Goal: Task Accomplishment & Management: Use online tool/utility

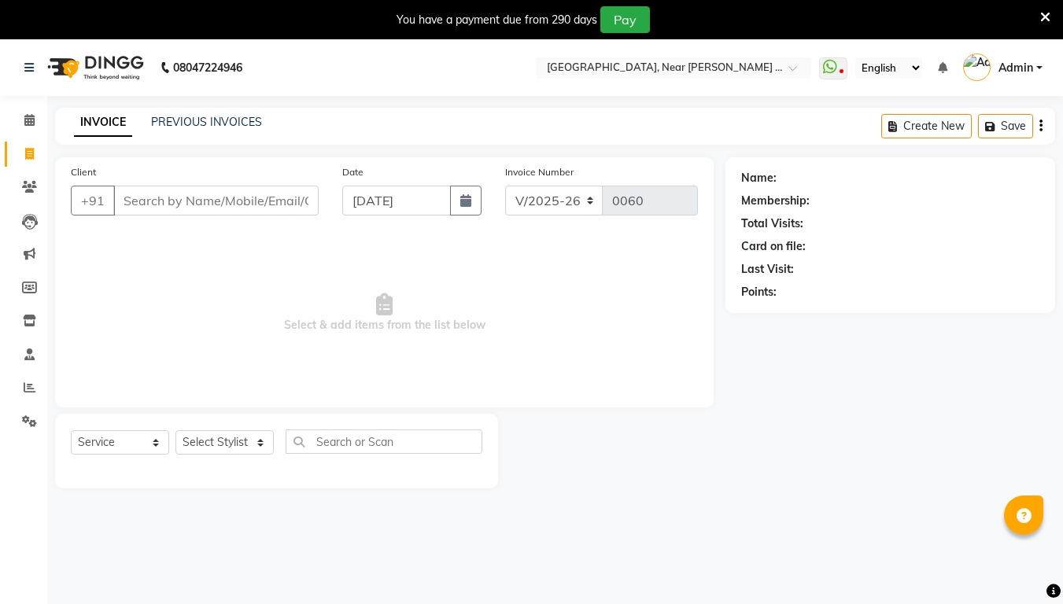
select select "5103"
select select "service"
select select "5103"
select select "service"
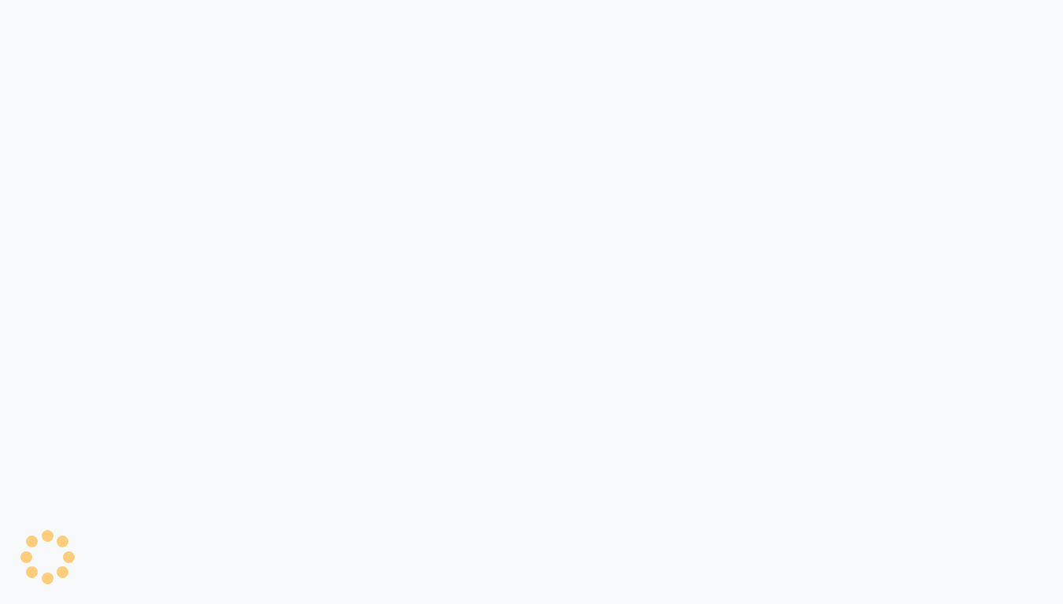
select select "service"
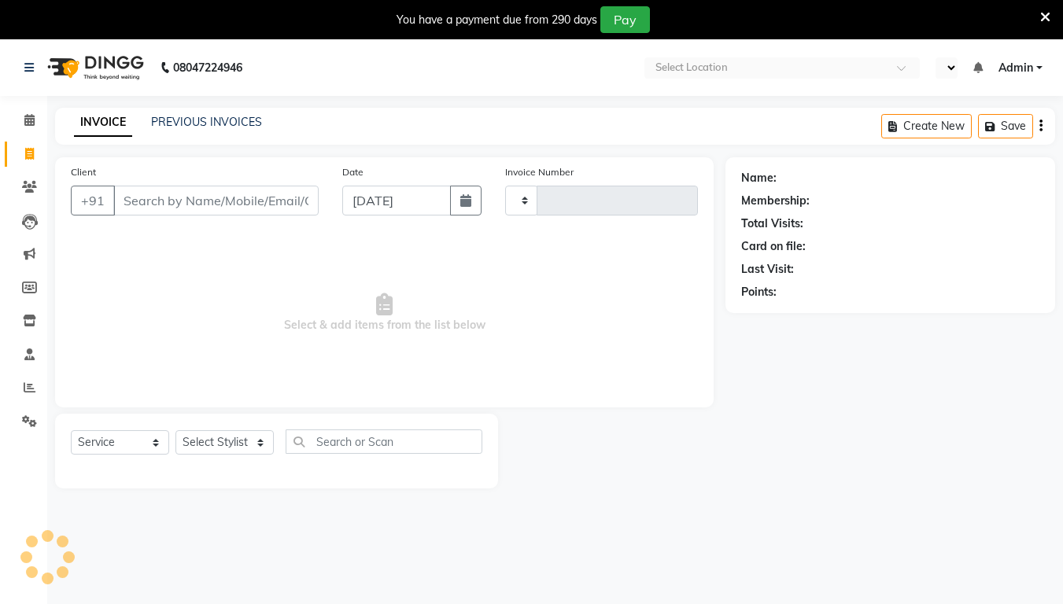
type input "0060"
select select "en"
select select "5103"
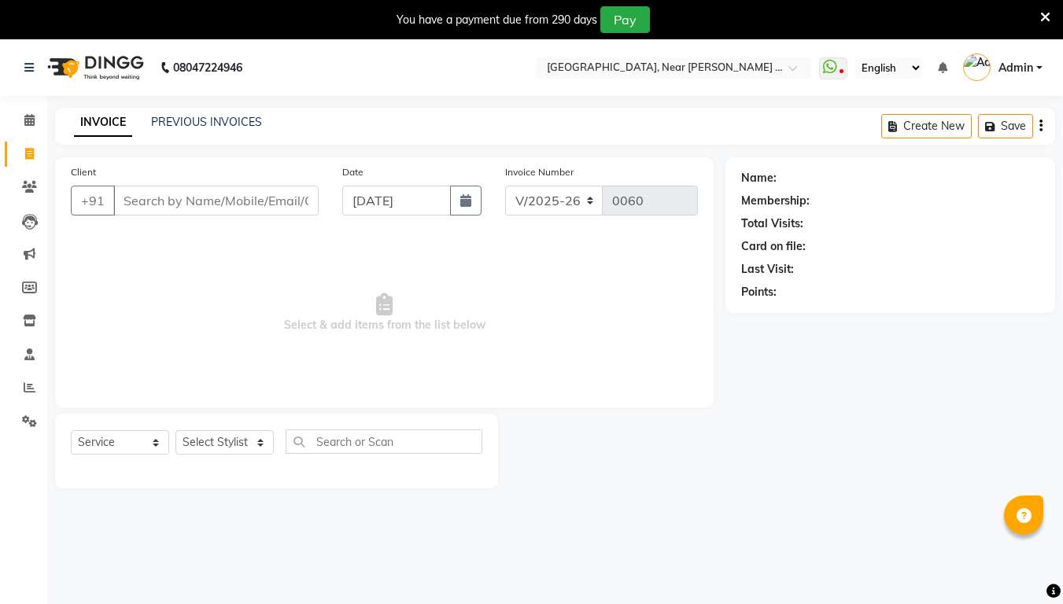
select select "5103"
select select "service"
select select "5103"
select select "service"
select select "5103"
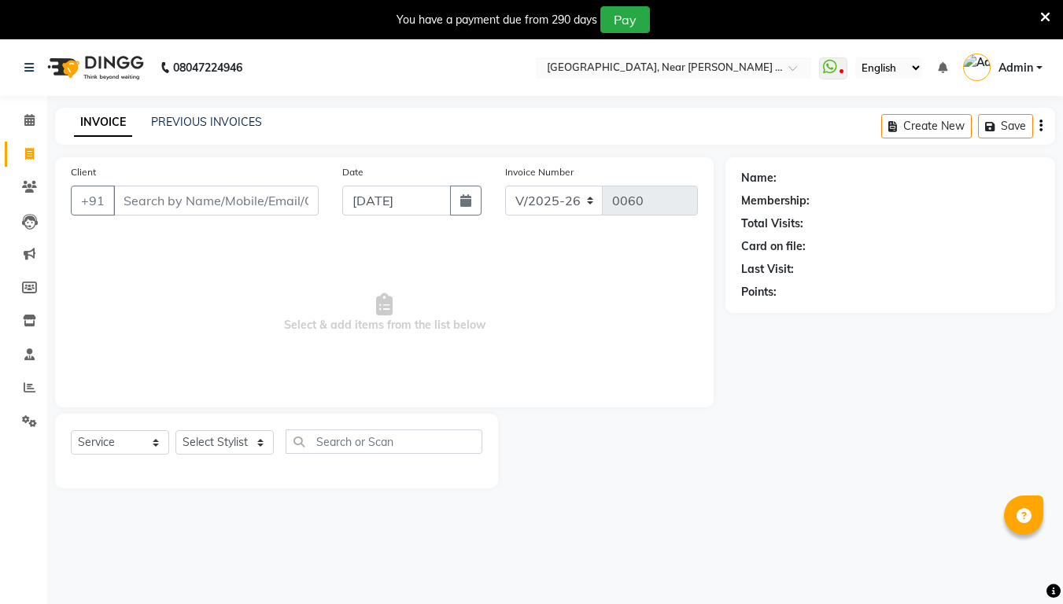
select select "service"
select select "5103"
select select "service"
select select "5103"
select select "service"
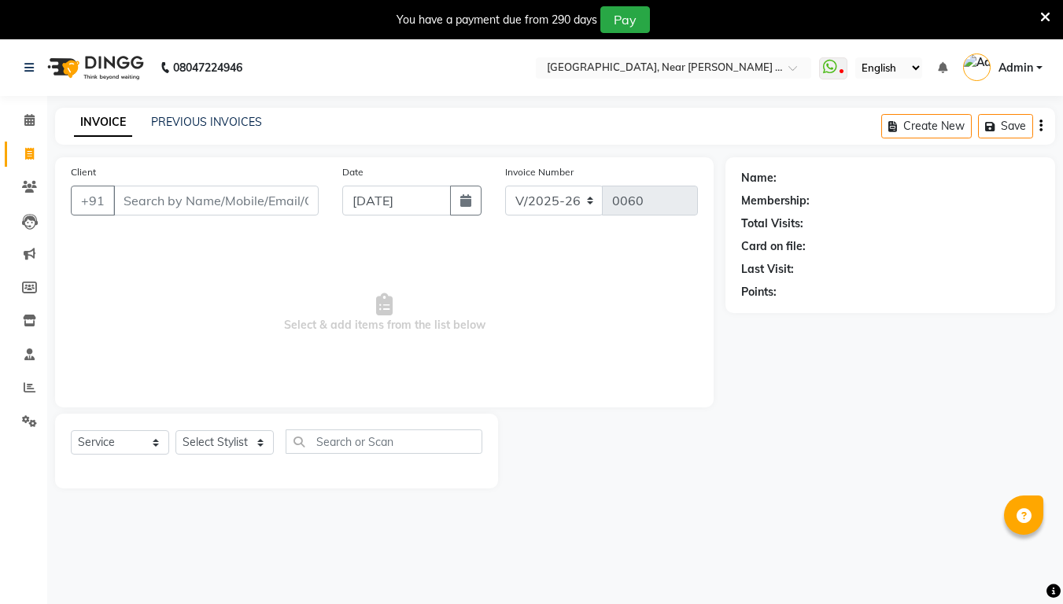
select select "5103"
select select "service"
